Goal: Find contact information: Find contact information

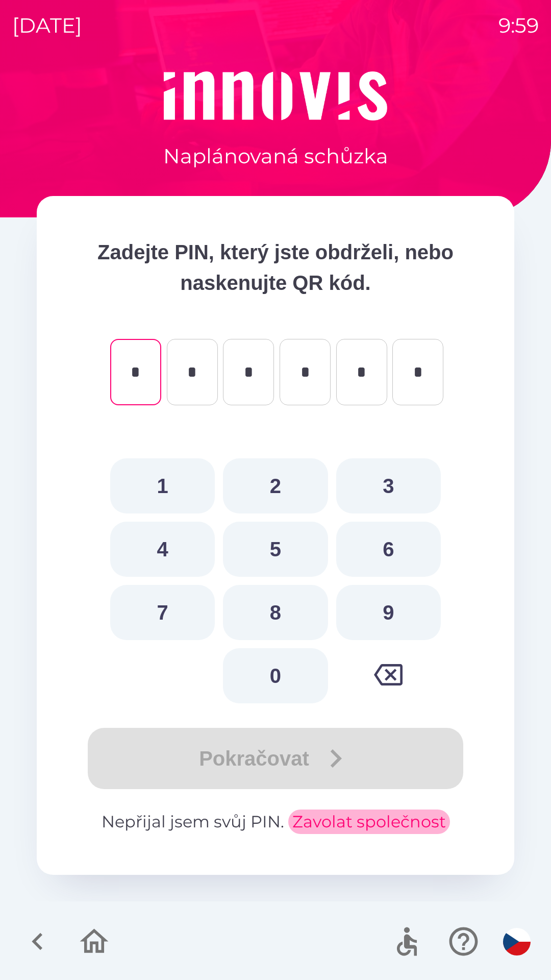
click at [343, 815] on button "Zavolat společnost" at bounding box center [369, 821] width 162 height 24
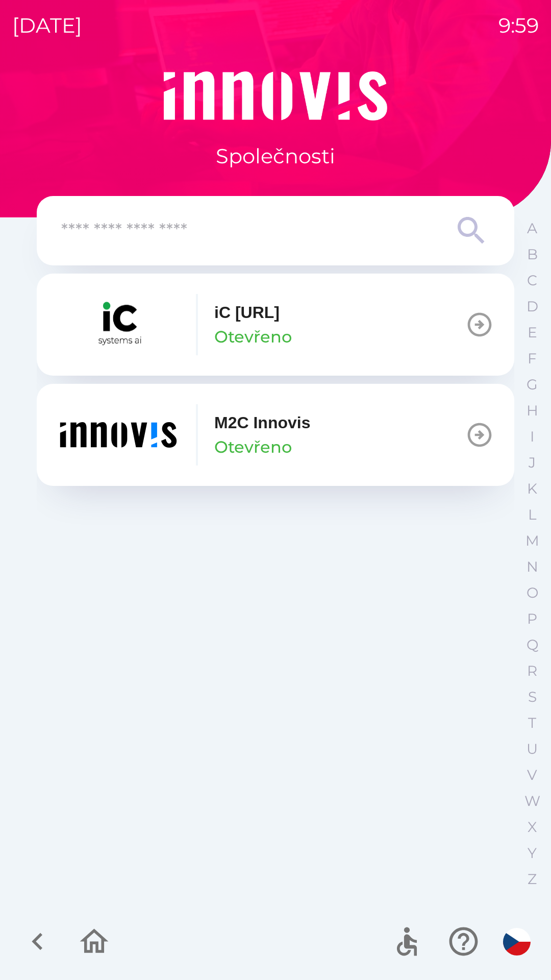
click at [183, 445] on div "M2C Innovis Otevřeno" at bounding box center [183, 434] width 253 height 61
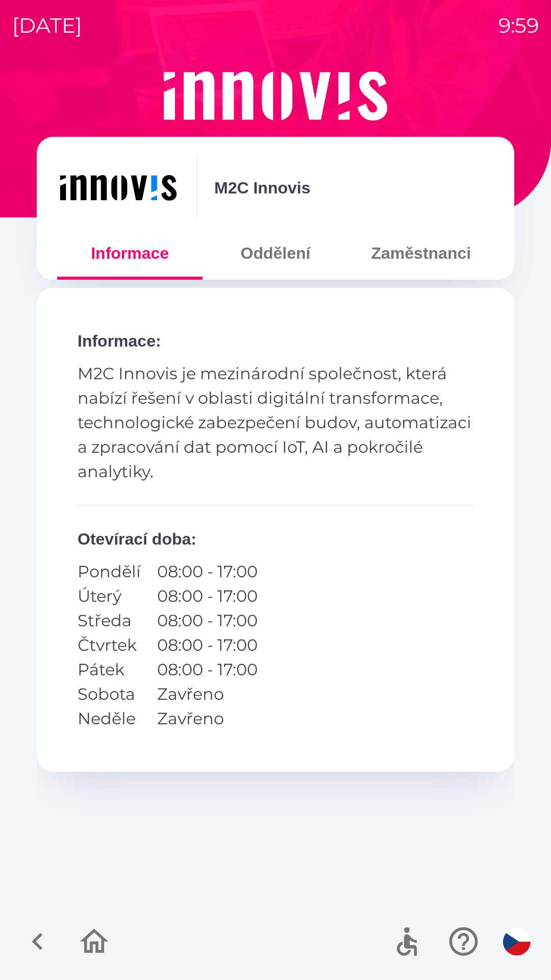
click at [406, 243] on button "Zaměstnanci" at bounding box center [420, 253] width 145 height 37
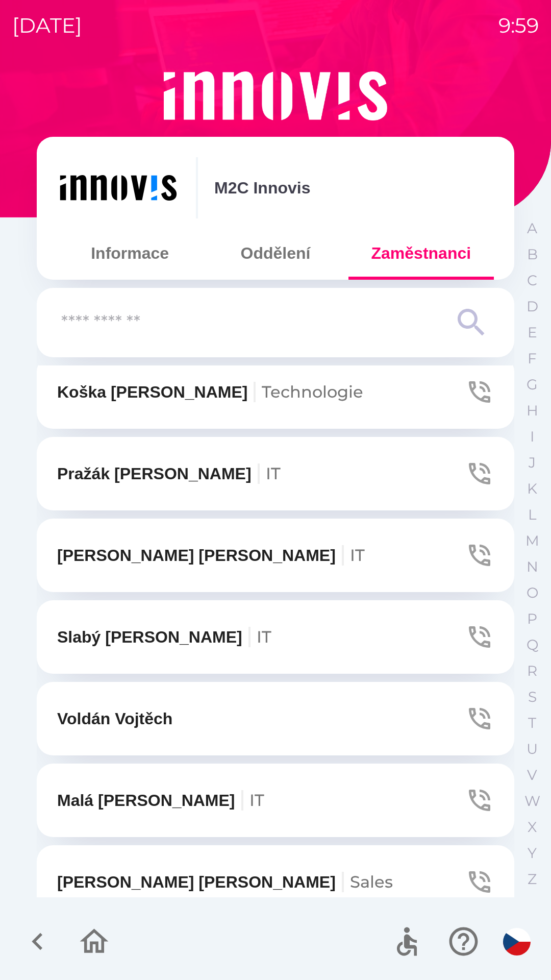
scroll to position [1480, 0]
click at [146, 549] on p "[PERSON_NAME] IT" at bounding box center [211, 554] width 308 height 24
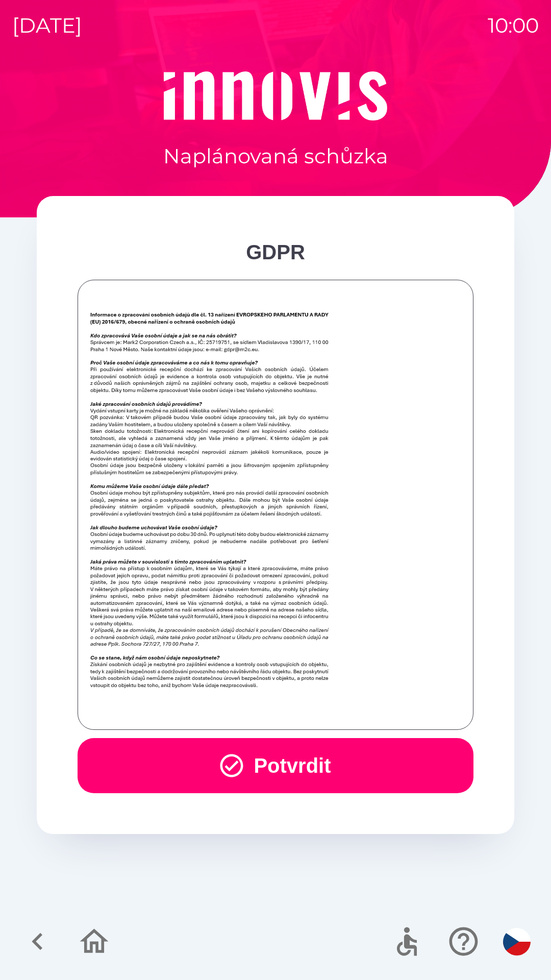
click at [291, 760] on button "Potvrdit" at bounding box center [276, 765] width 396 height 55
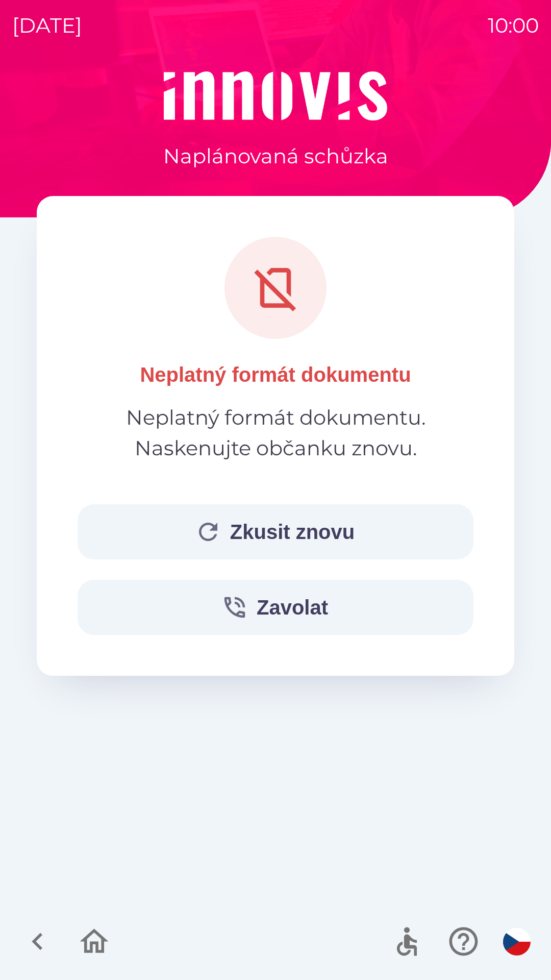
click at [187, 529] on button "Zkusit znovu" at bounding box center [276, 531] width 396 height 55
